Goal: Task Accomplishment & Management: Manage account settings

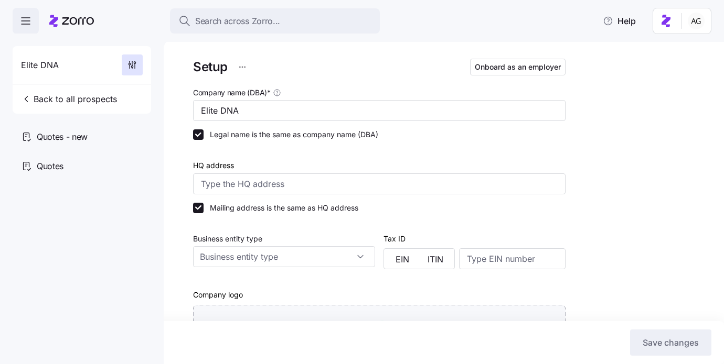
click at [246, 26] on span "Search across Zorro..." at bounding box center [237, 21] width 85 height 13
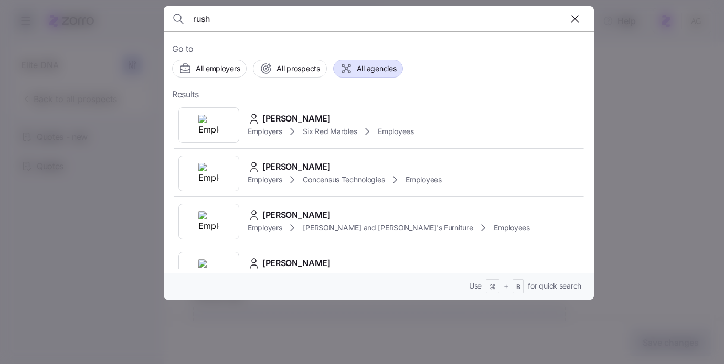
type input "rush"
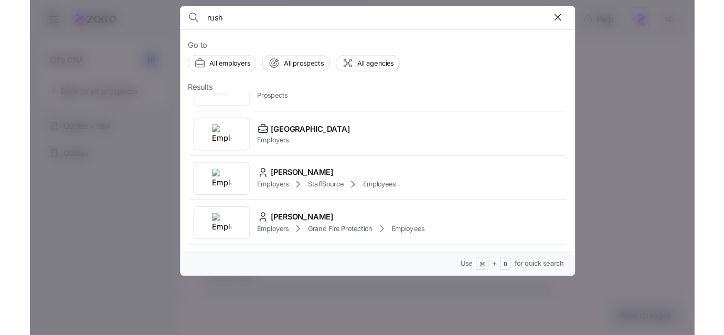
scroll to position [221, 0]
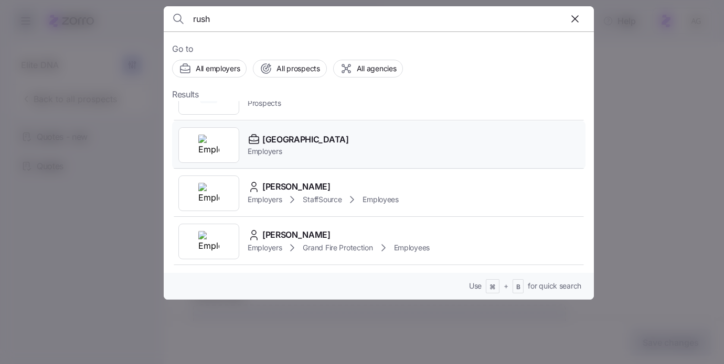
click at [289, 143] on span "[GEOGRAPHIC_DATA]" at bounding box center [305, 139] width 87 height 13
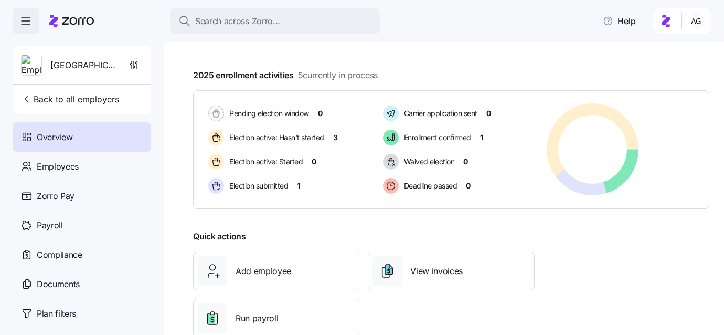
scroll to position [181, 0]
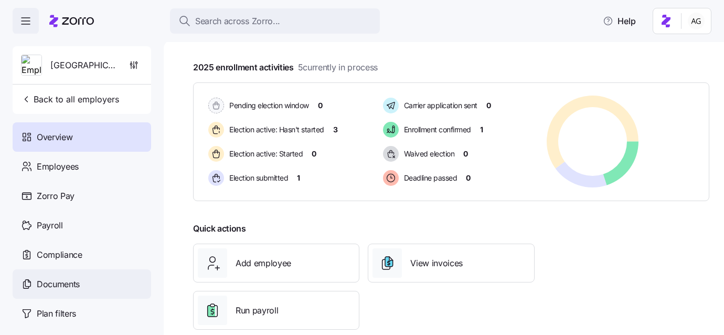
click at [58, 283] on span "Documents" at bounding box center [58, 283] width 43 height 13
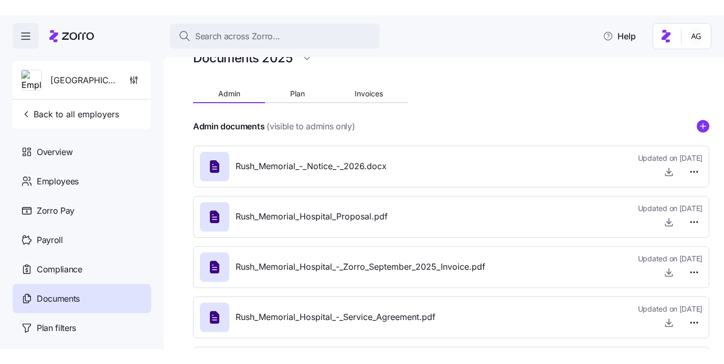
scroll to position [28, 0]
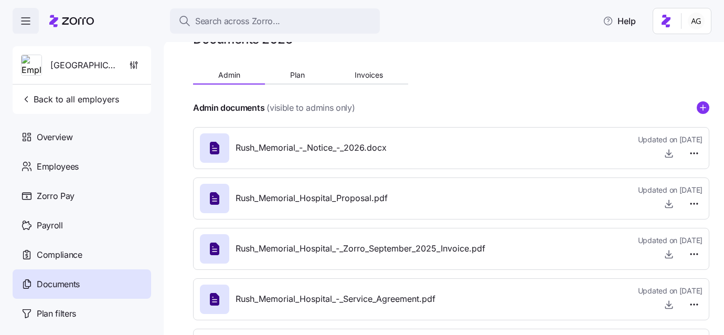
click at [370, 193] on span "Rush_Memorial_Hospital_Proposal.pdf" at bounding box center [311, 197] width 152 height 13
drag, startPoint x: 305, startPoint y: 200, endPoint x: 395, endPoint y: 201, distance: 90.2
click at [395, 201] on div "Rush_Memorial_Hospital_Proposal.pdf Updated on [DATE]" at bounding box center [451, 198] width 502 height 28
click at [670, 204] on icon "button" at bounding box center [668, 204] width 4 height 2
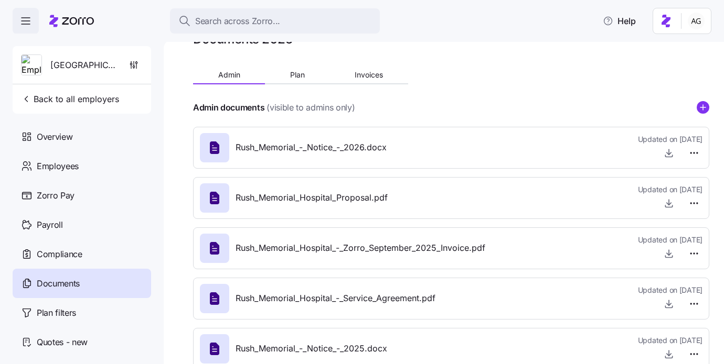
scroll to position [0, 0]
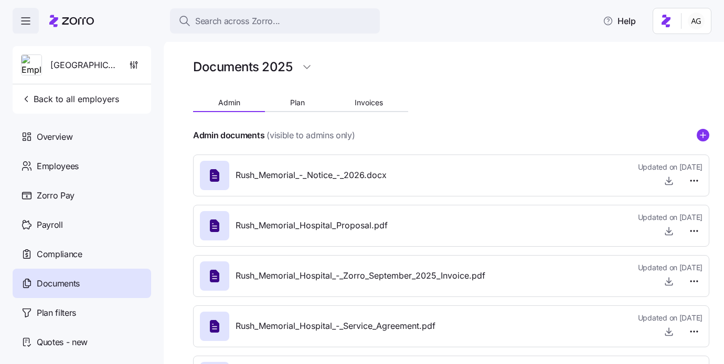
click at [63, 20] on icon at bounding box center [71, 21] width 45 height 13
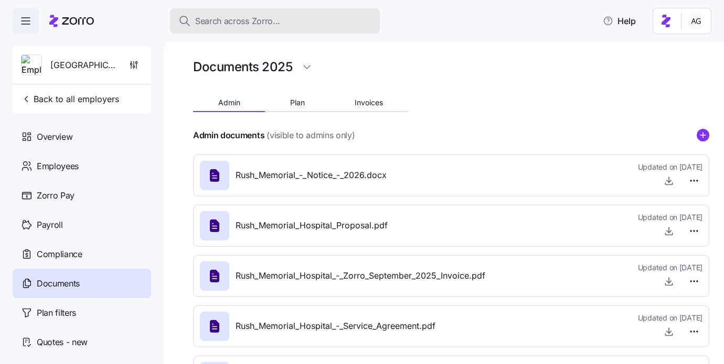
click at [220, 19] on span "Search across Zorro..." at bounding box center [237, 21] width 85 height 13
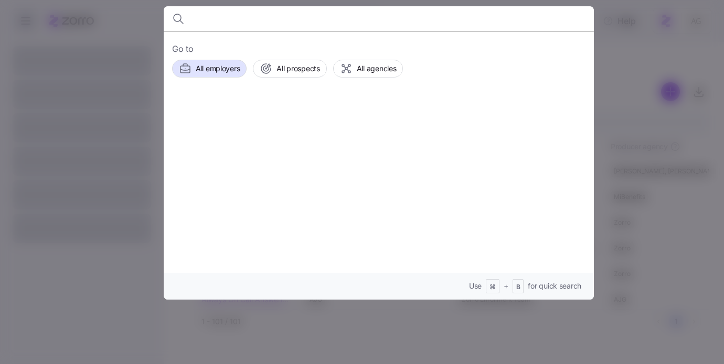
click at [123, 22] on div at bounding box center [362, 182] width 724 height 364
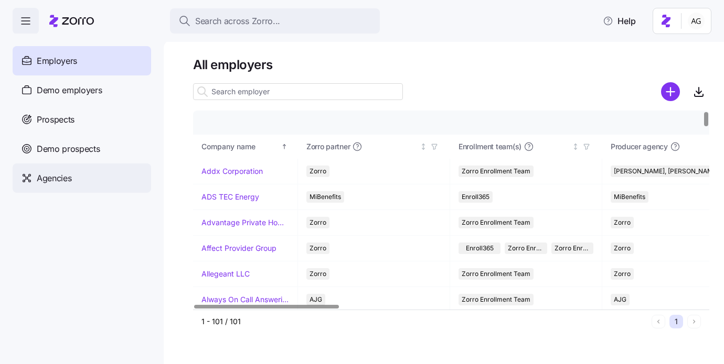
click at [71, 178] on span "Agencies" at bounding box center [54, 178] width 35 height 13
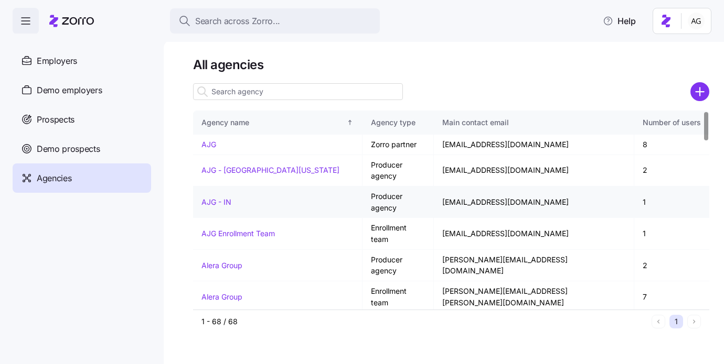
click at [221, 198] on link "AJG - IN" at bounding box center [216, 202] width 30 height 9
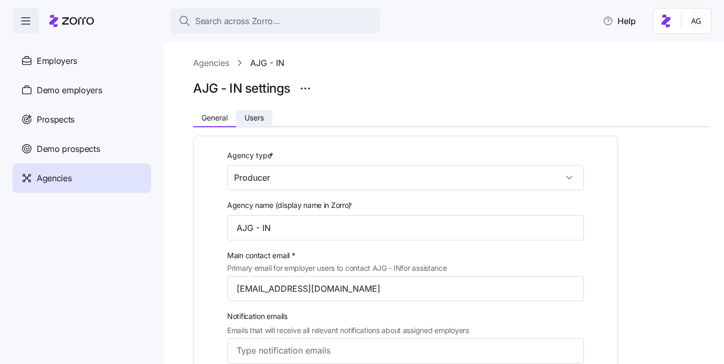
click at [255, 120] on span "Users" at bounding box center [253, 117] width 19 height 7
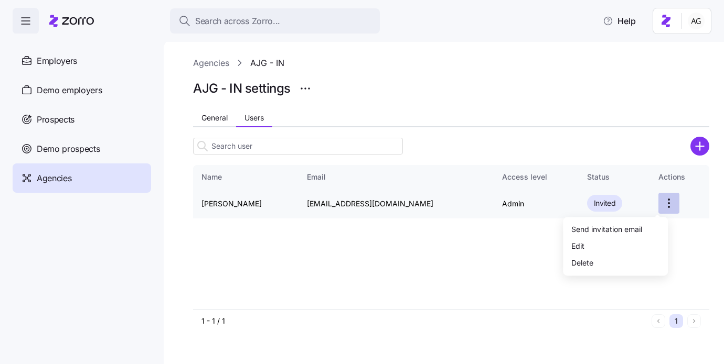
click at [656, 210] on html "Search across Zorro... Help Enrollments Employers Demo employers Prospects Demo…" at bounding box center [362, 179] width 724 height 358
click at [629, 226] on div "Send invitation email" at bounding box center [606, 229] width 71 height 12
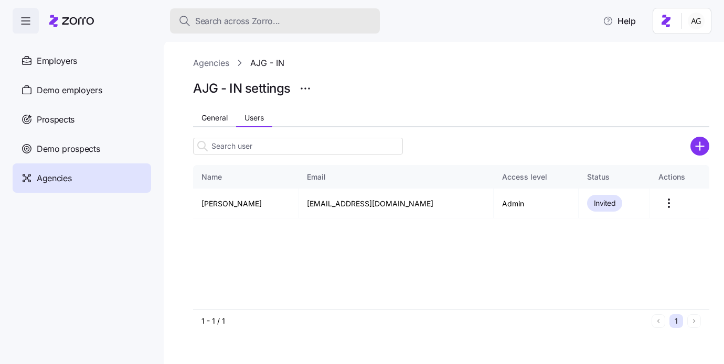
click at [217, 26] on span "Search across Zorro..." at bounding box center [237, 21] width 85 height 13
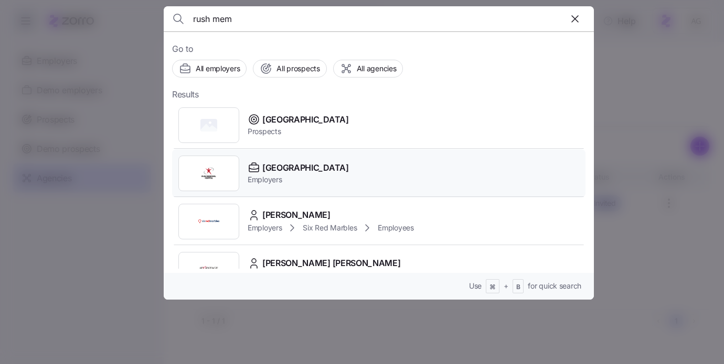
type input "rush mem"
click at [268, 170] on span "[GEOGRAPHIC_DATA]" at bounding box center [305, 167] width 87 height 13
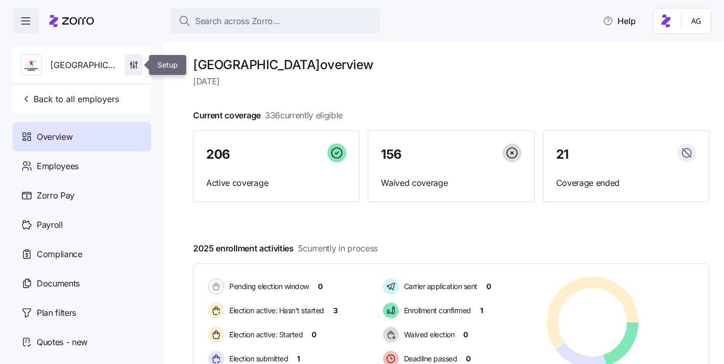
click at [132, 68] on icon "button" at bounding box center [133, 65] width 10 height 10
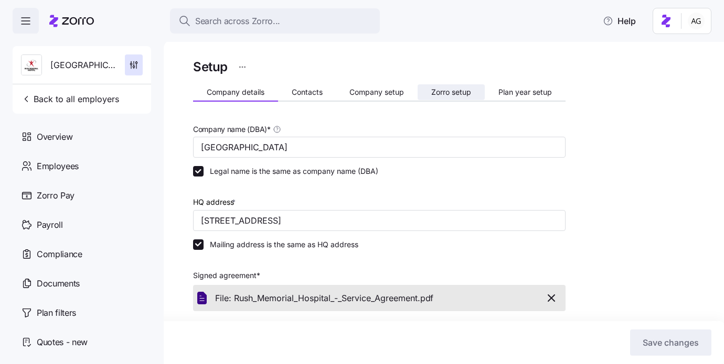
click at [445, 93] on span "Zorro setup" at bounding box center [451, 92] width 40 height 7
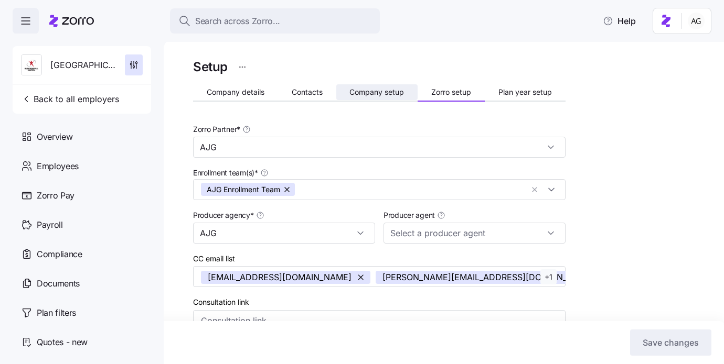
click at [368, 90] on span "Company setup" at bounding box center [376, 92] width 55 height 7
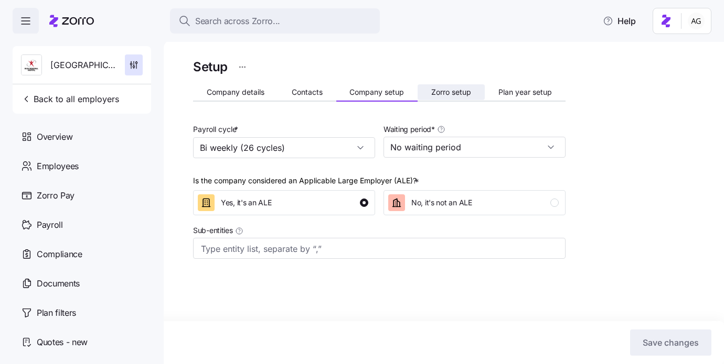
click at [430, 92] on button "Zorro setup" at bounding box center [450, 92] width 67 height 16
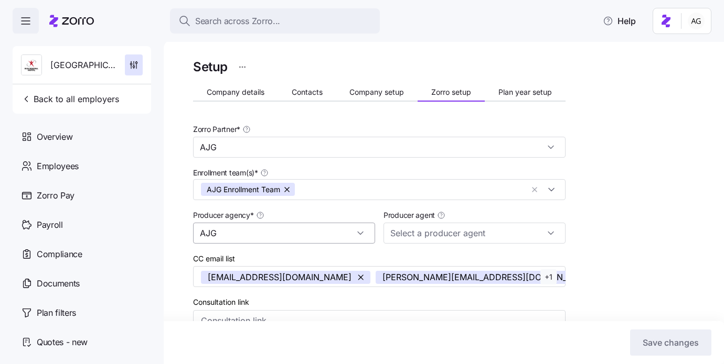
click at [285, 237] on input "AJG" at bounding box center [284, 233] width 182 height 21
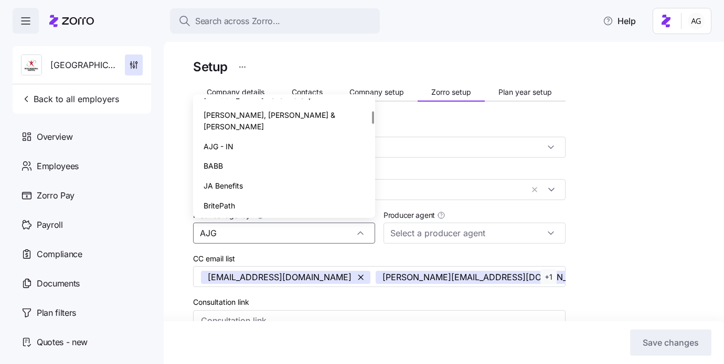
scroll to position [100, 0]
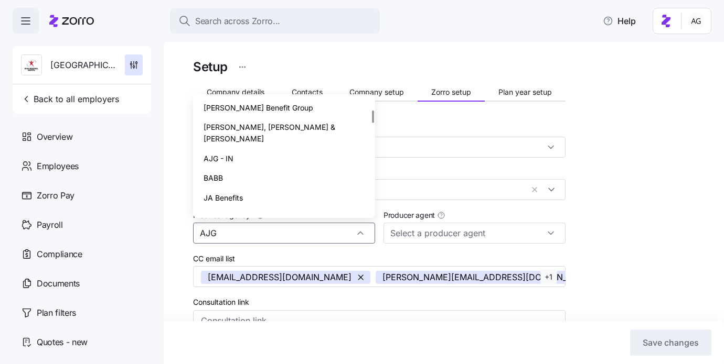
click at [270, 149] on div "AJG - IN" at bounding box center [284, 159] width 174 height 20
type input "AJG - IN"
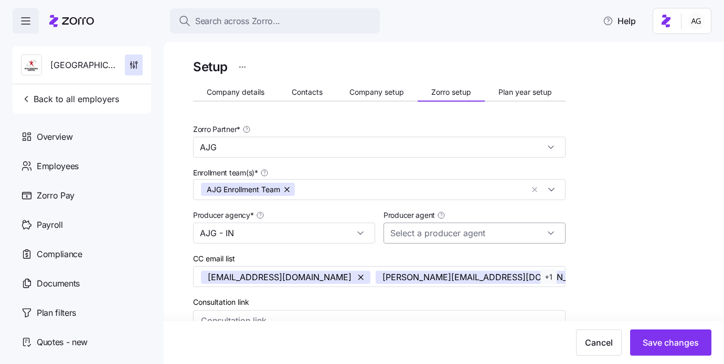
click at [421, 230] on input "Producer agent" at bounding box center [474, 233] width 182 height 21
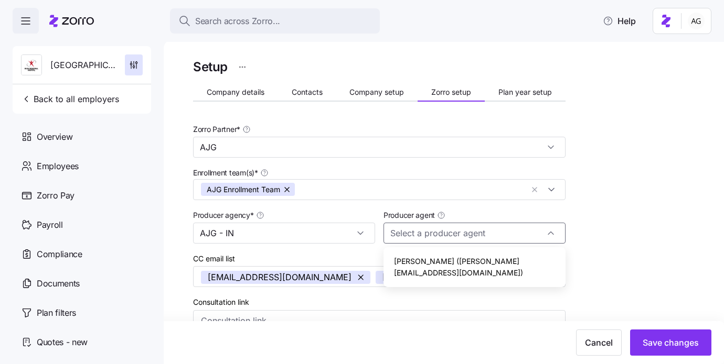
click at [425, 265] on span "[PERSON_NAME] ([PERSON_NAME][EMAIL_ADDRESS][DOMAIN_NAME])" at bounding box center [474, 267] width 161 height 23
type input "[PERSON_NAME] ([PERSON_NAME][EMAIL_ADDRESS][DOMAIN_NAME])"
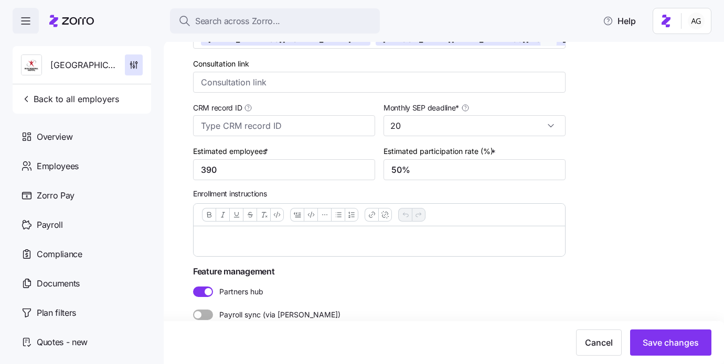
scroll to position [256, 0]
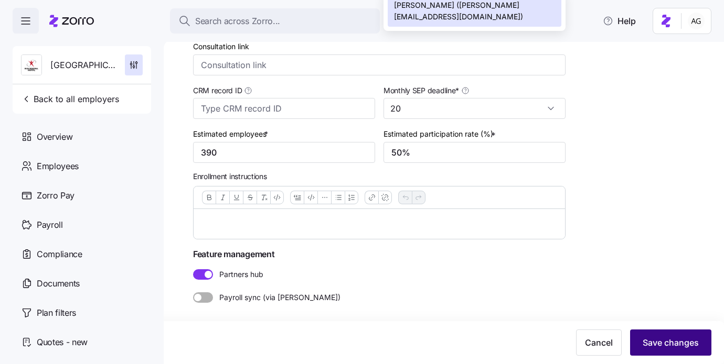
click at [681, 345] on span "Save changes" at bounding box center [670, 343] width 56 height 13
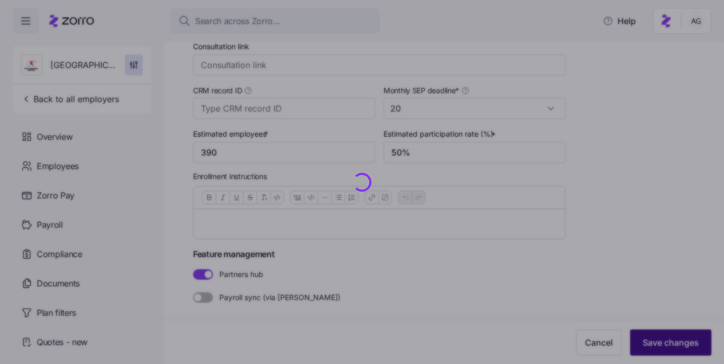
click at [681, 345] on div at bounding box center [362, 182] width 724 height 364
